Goal: Transaction & Acquisition: Purchase product/service

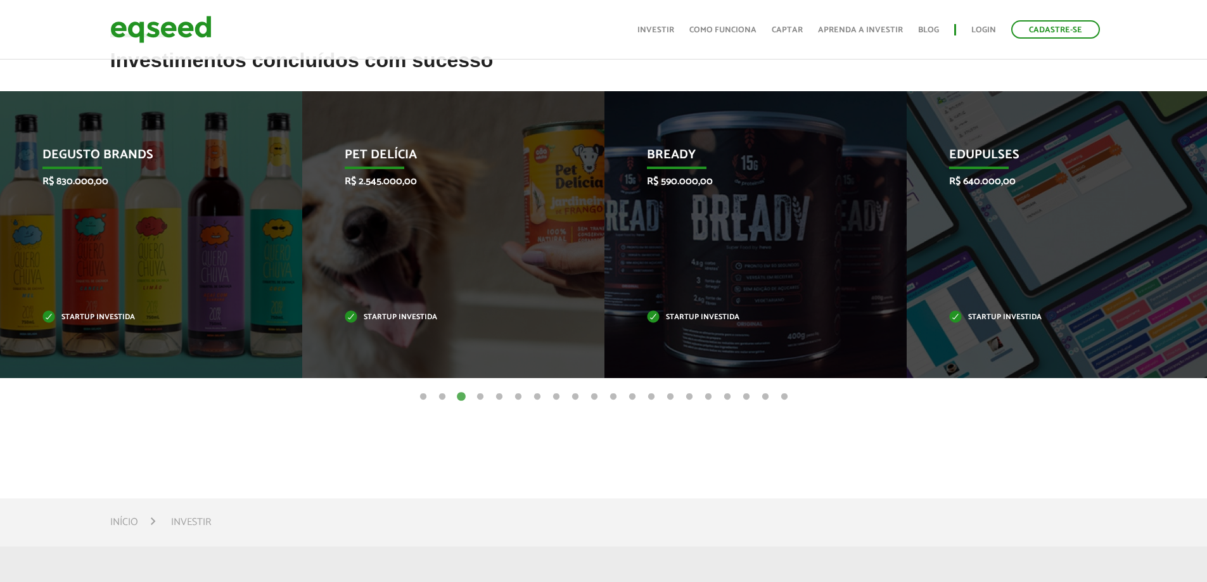
click at [482, 396] on button "4" at bounding box center [480, 397] width 13 height 13
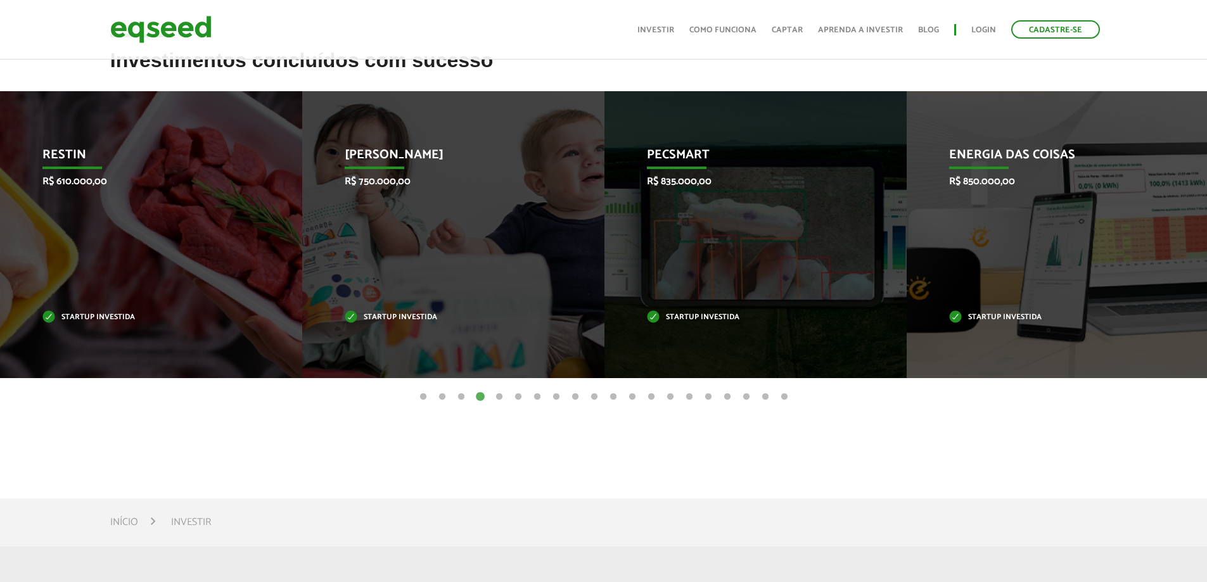
click at [499, 400] on button "5" at bounding box center [499, 397] width 13 height 13
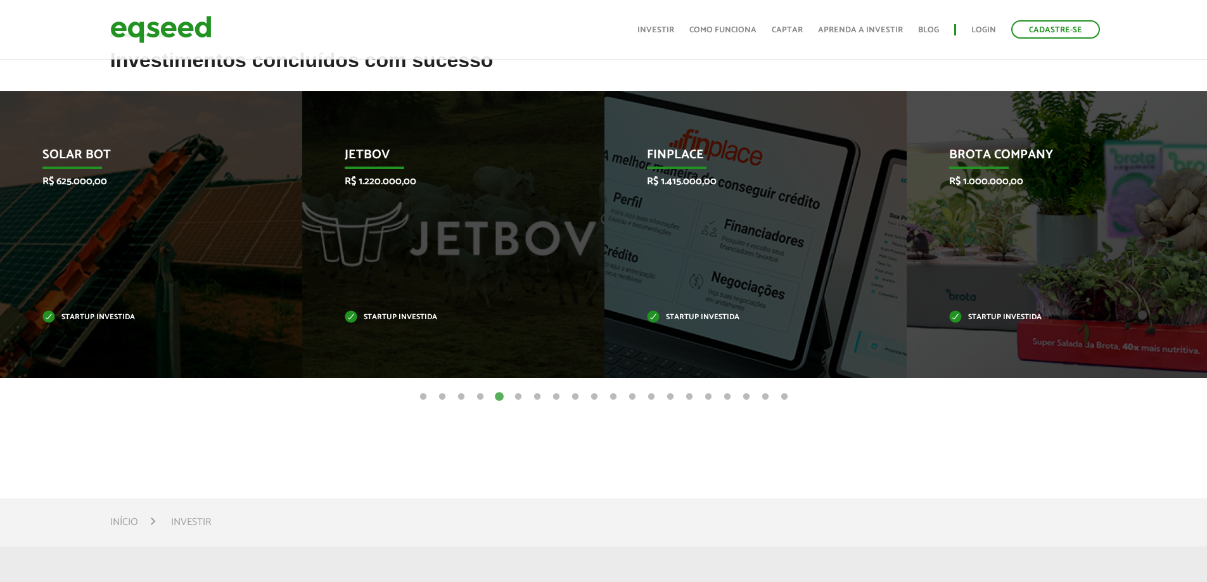
click at [482, 401] on button "4" at bounding box center [480, 397] width 13 height 13
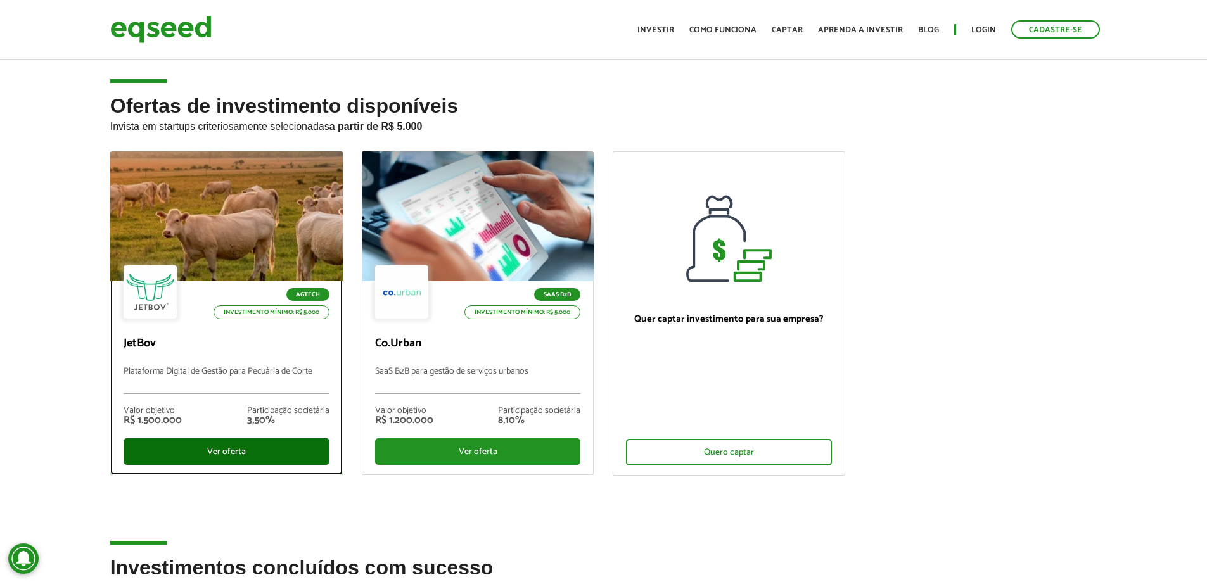
click at [272, 457] on div "Ver oferta" at bounding box center [227, 451] width 206 height 27
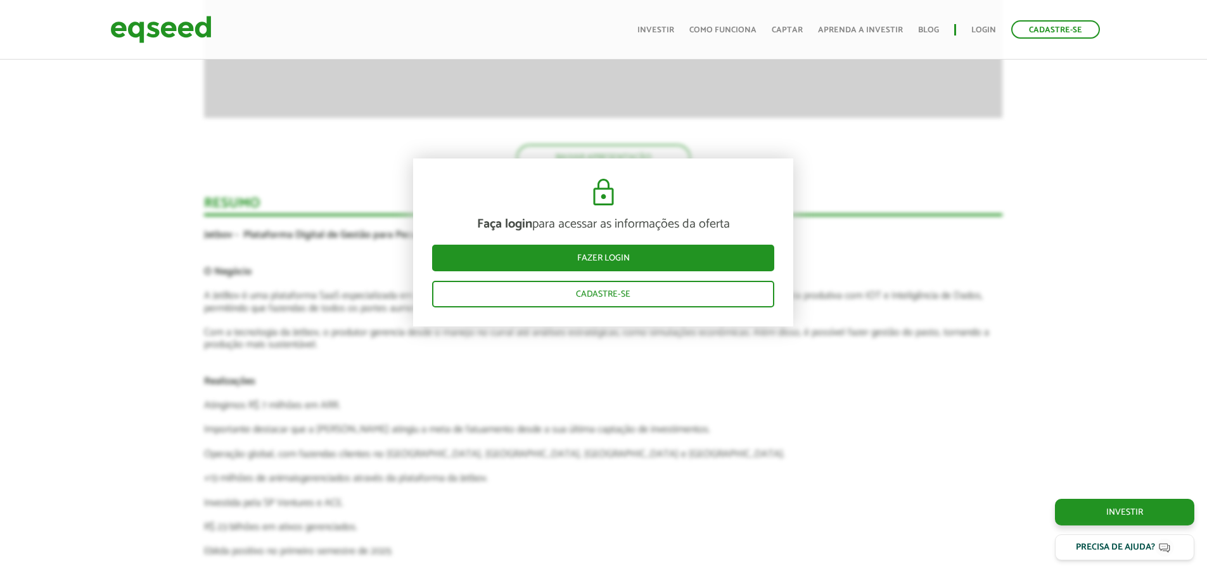
scroll to position [2268, 0]
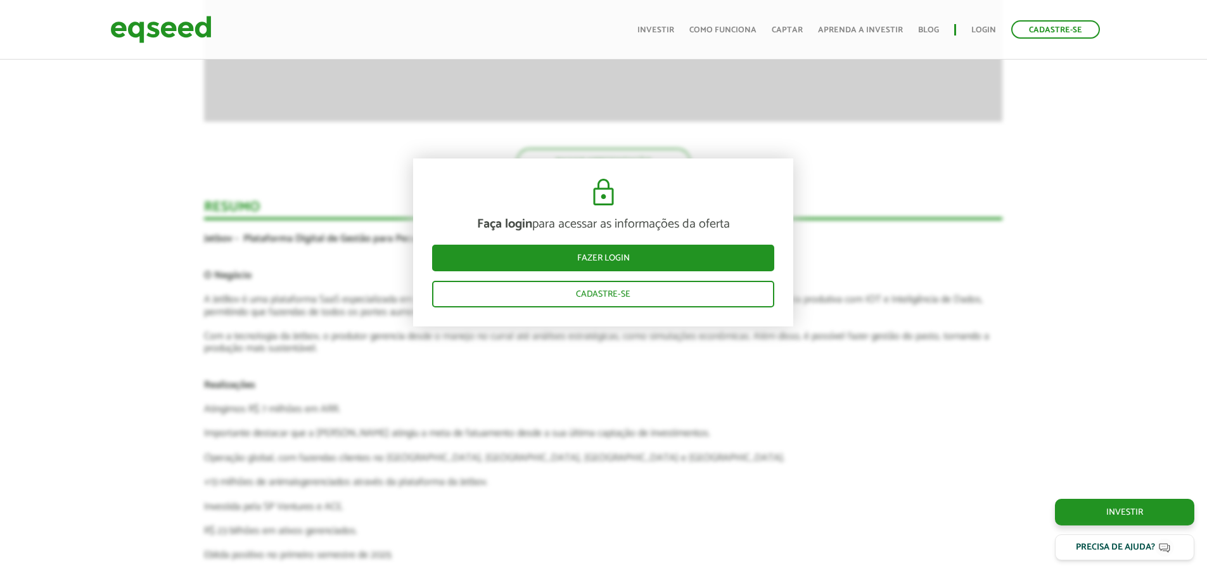
click at [283, 346] on article "Novidades Análise da Oferta 1 Faça login para acessar as informações da oferta …" at bounding box center [603, 94] width 798 height 2840
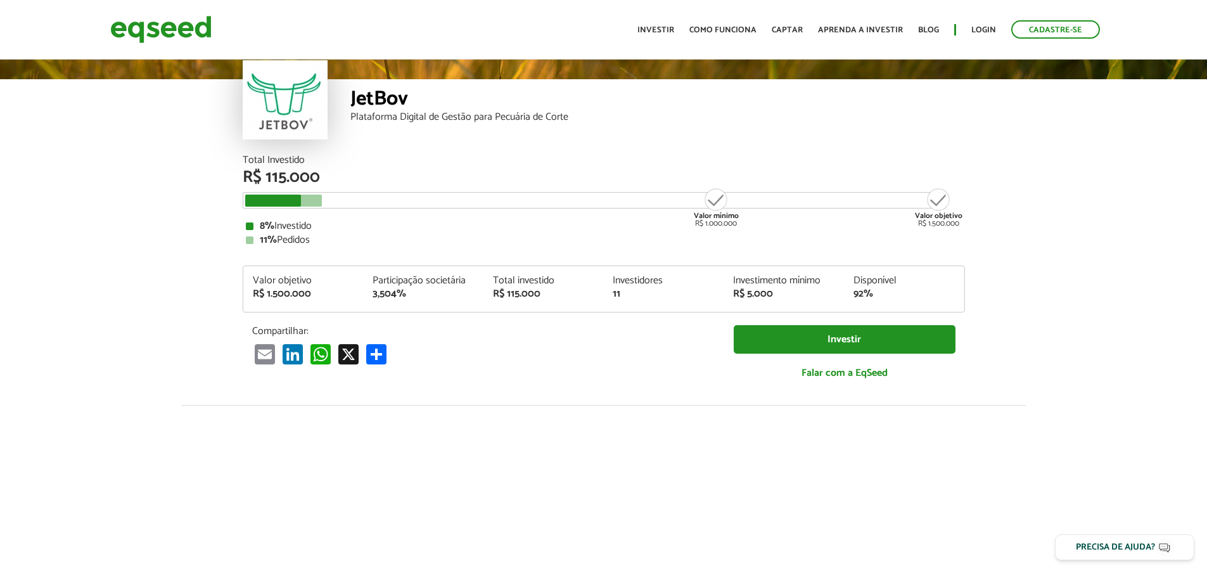
scroll to position [0, 0]
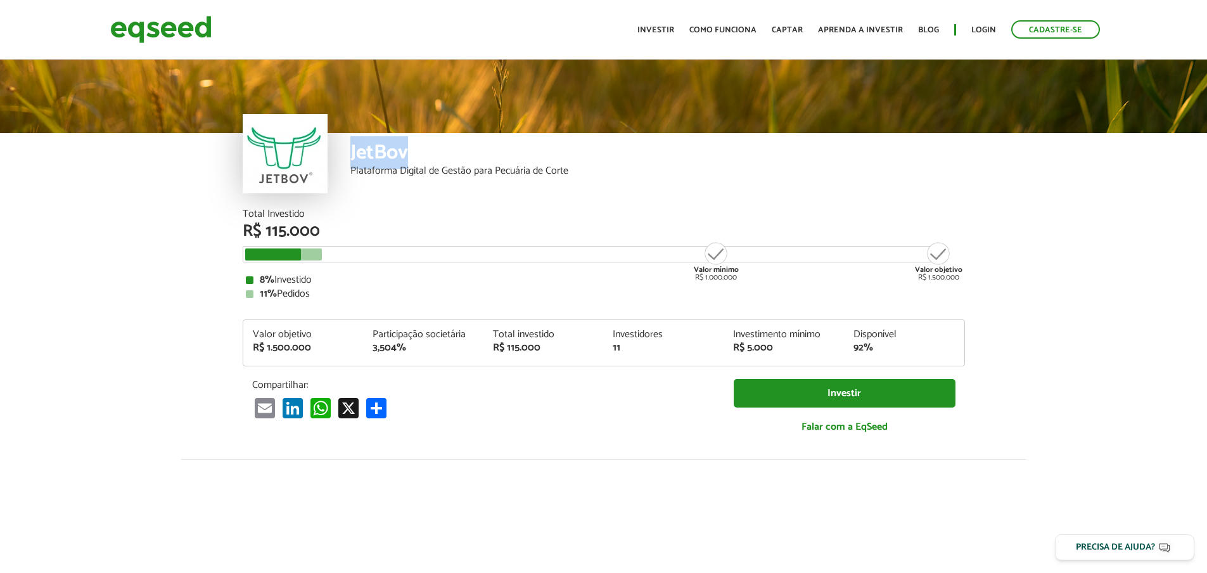
drag, startPoint x: 348, startPoint y: 153, endPoint x: 409, endPoint y: 158, distance: 61.0
click at [409, 158] on div "JetBov Plataforma Digital de Gestão para Pecuária de Corte" at bounding box center [604, 171] width 722 height 76
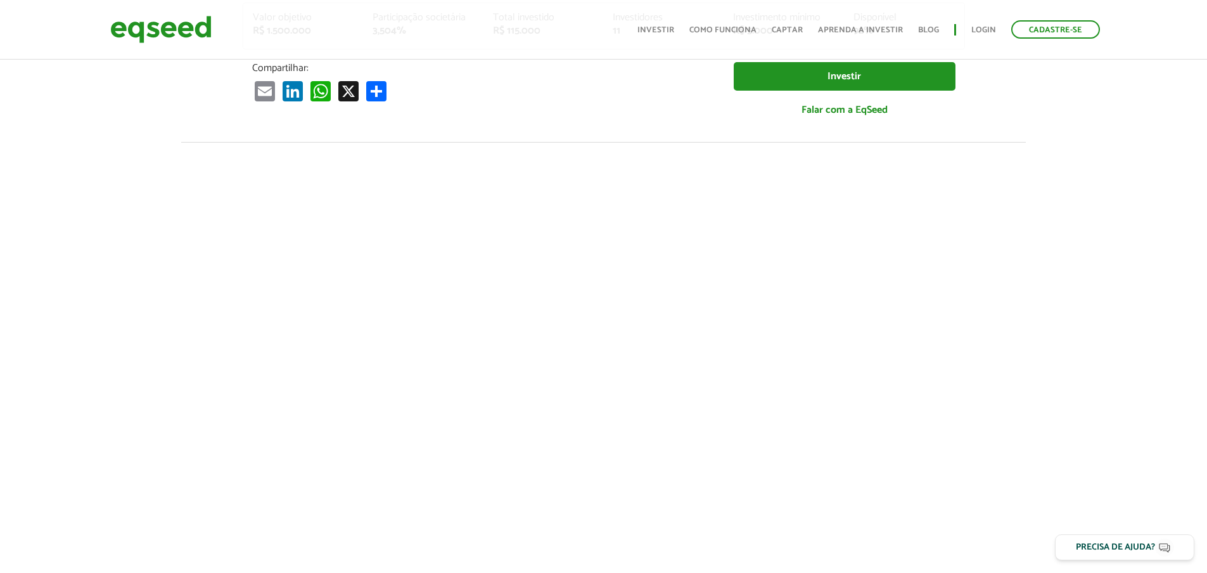
scroll to position [380, 0]
